Goal: Transaction & Acquisition: Book appointment/travel/reservation

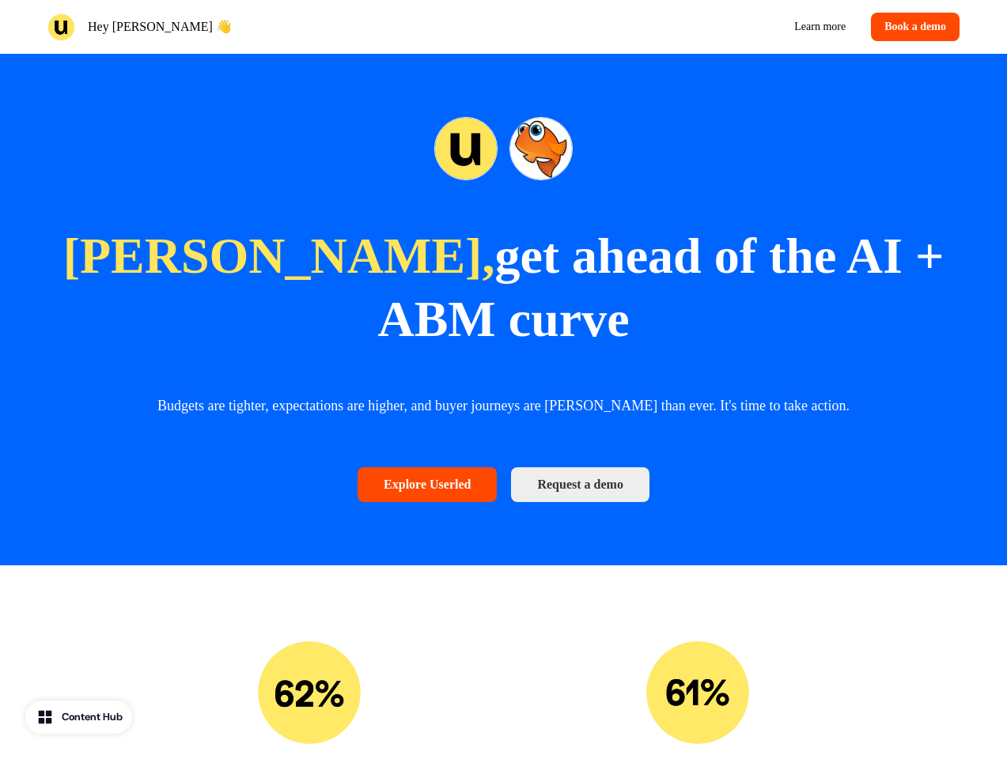
click at [503, 27] on div "Hey [PERSON_NAME] Learn more Book a demo" at bounding box center [503, 27] width 1007 height 54
click at [272, 27] on div "Hey [PERSON_NAME] 👋" at bounding box center [272, 27] width 450 height 28
click at [735, 27] on div "Learn more Book a demo" at bounding box center [735, 27] width 450 height 28
click at [912, 27] on button "Book a demo" at bounding box center [915, 27] width 89 height 28
click at [503, 309] on strong "get ahead of the AI + ABM curve" at bounding box center [660, 287] width 566 height 119
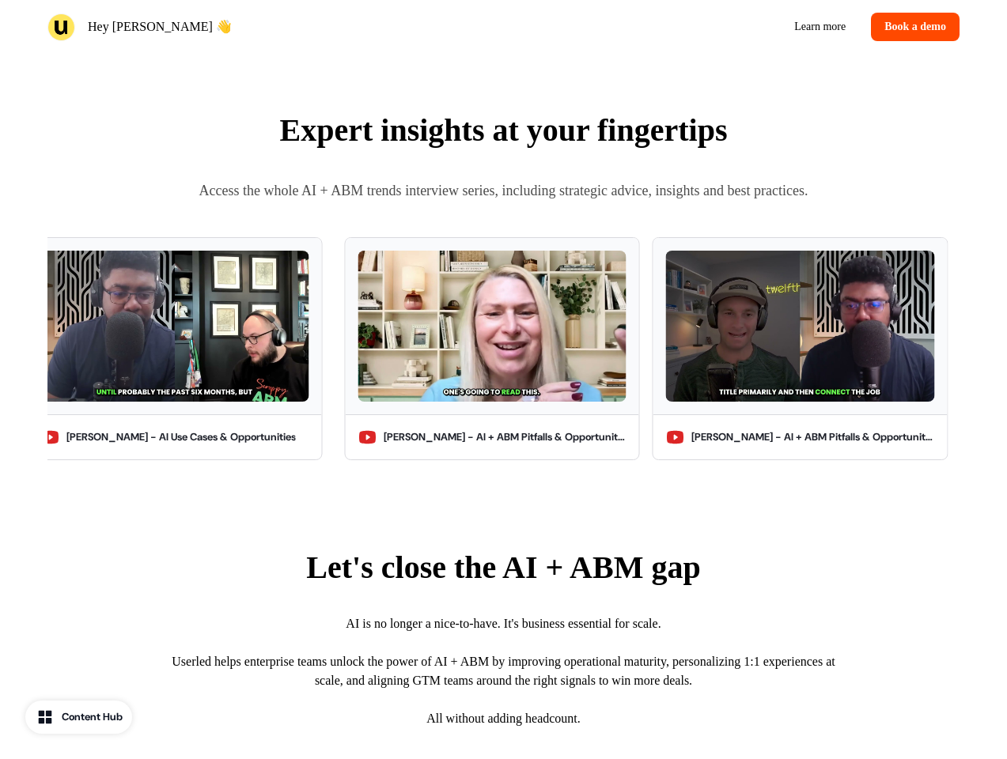
scroll to position [4876, 0]
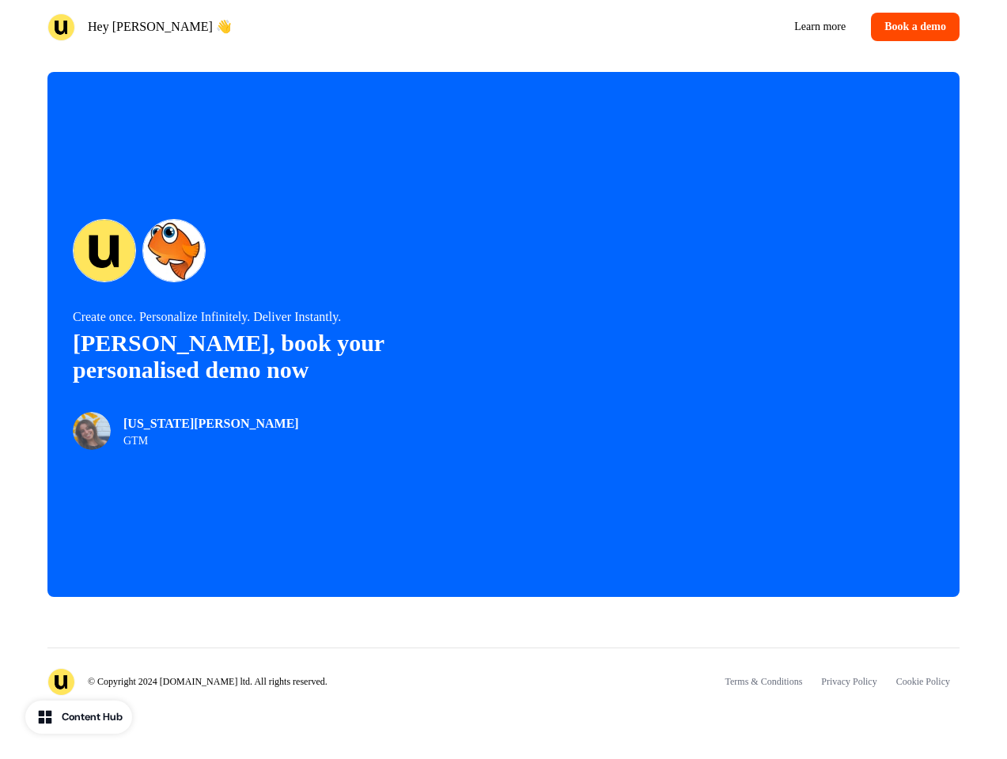
click at [504, 700] on div "© Copyright 2024 [DOMAIN_NAME] ltd. All rights reserved. Terms & Conditions Pri…" at bounding box center [503, 690] width 1007 height 137
click at [309, 700] on div "© Copyright 2024 [DOMAIN_NAME] ltd. All rights reserved. Terms & Conditions Pri…" at bounding box center [503, 690] width 1007 height 137
